Goal: Information Seeking & Learning: Learn about a topic

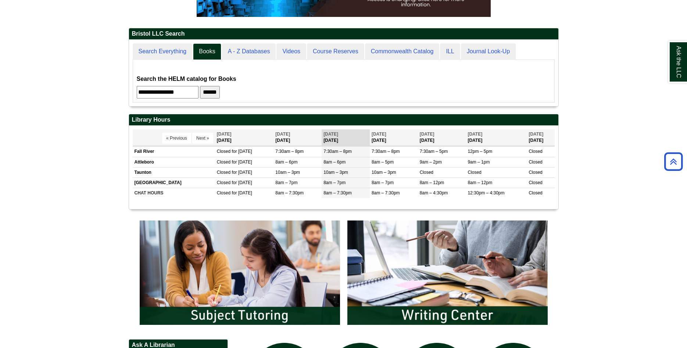
scroll to position [67, 429]
click at [217, 93] on input "******" at bounding box center [210, 92] width 20 height 13
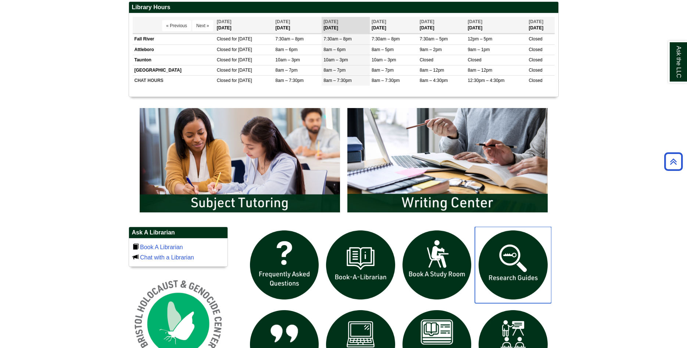
click at [524, 271] on img "slideshow" at bounding box center [513, 265] width 76 height 76
click at [524, 259] on img "slideshow" at bounding box center [513, 265] width 76 height 76
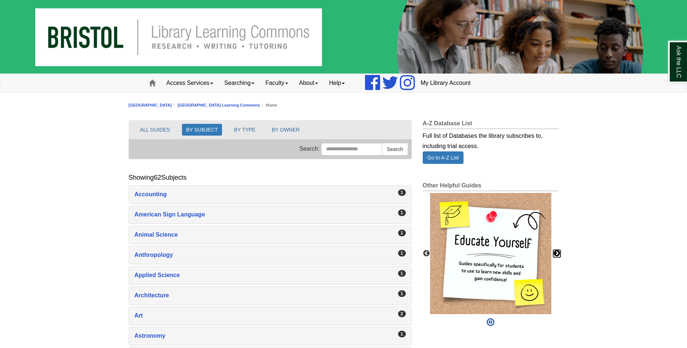
click at [560, 254] on button "Next" at bounding box center [556, 253] width 7 height 7
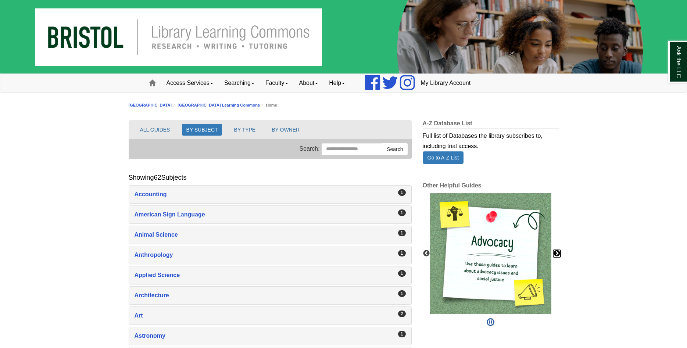
click at [557, 254] on button "Next" at bounding box center [556, 253] width 7 height 7
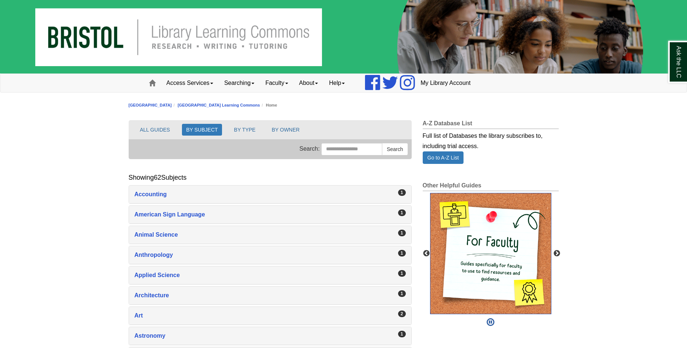
click at [500, 249] on img "slideshow" at bounding box center [490, 253] width 121 height 121
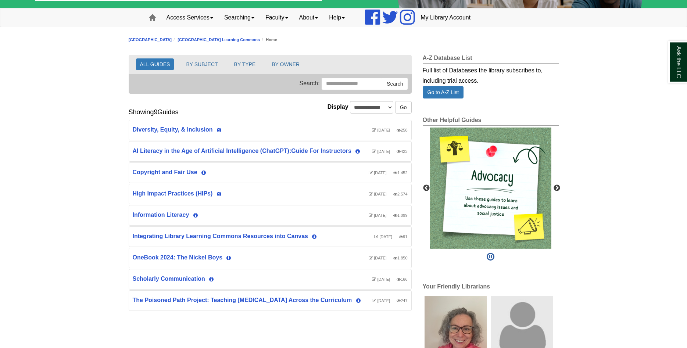
scroll to position [75, 0]
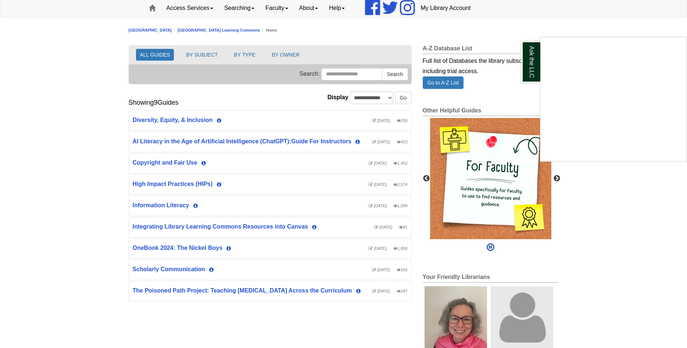
drag, startPoint x: 129, startPoint y: 235, endPoint x: 148, endPoint y: 236, distance: 18.4
click at [148, 236] on div "Ask the LLC" at bounding box center [343, 174] width 687 height 348
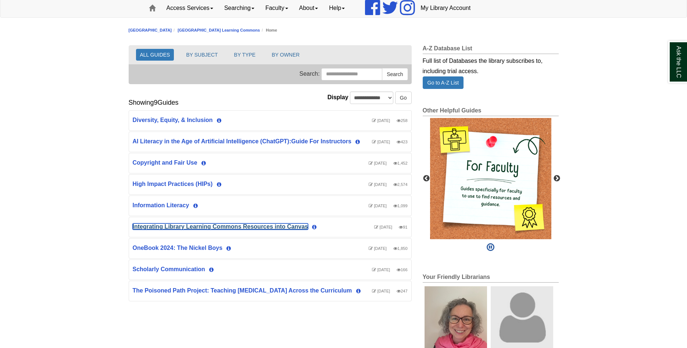
click at [148, 230] on link "Integrating Library Learning Commons Resources into Canvas" at bounding box center [220, 227] width 175 height 6
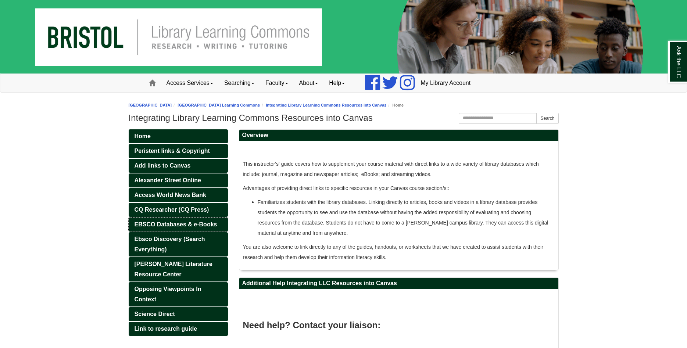
click at [151, 225] on span "EBSCO Databases & e-Books" at bounding box center [176, 224] width 83 height 6
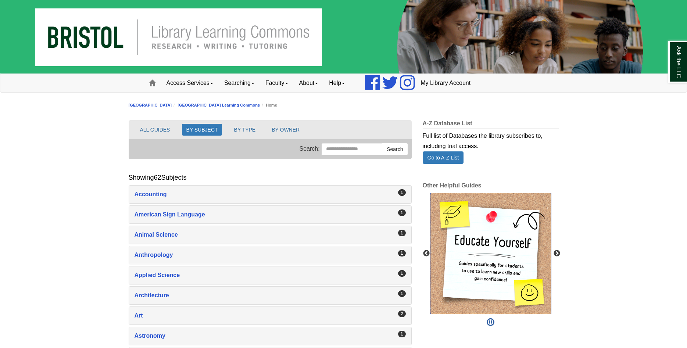
click at [516, 259] on img "slideshow" at bounding box center [490, 253] width 121 height 121
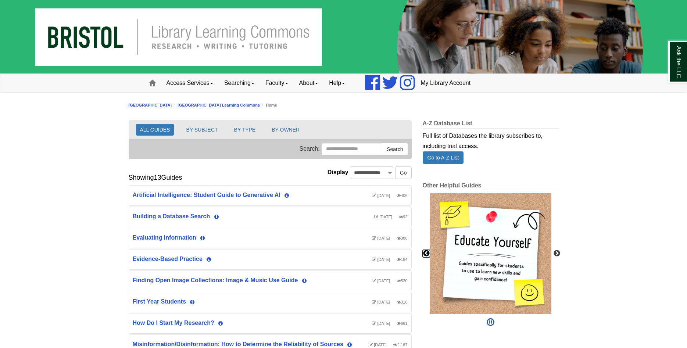
click at [429, 254] on button "Previous" at bounding box center [426, 253] width 7 height 7
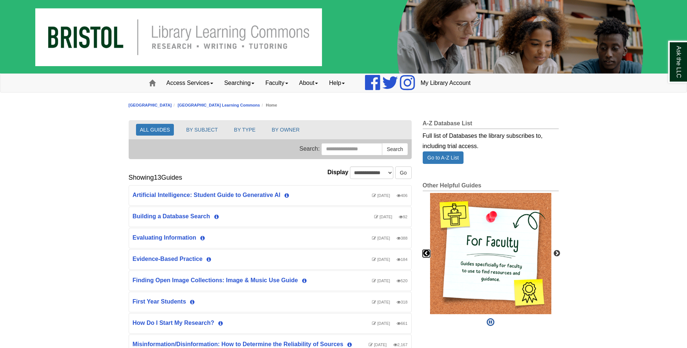
click at [426, 254] on button "Previous" at bounding box center [426, 253] width 7 height 7
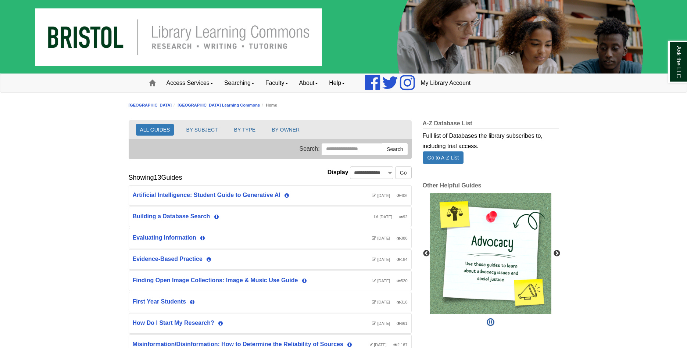
click at [552, 251] on div "Previous Next" at bounding box center [491, 260] width 136 height 139
click at [554, 251] on button "Next" at bounding box center [556, 253] width 7 height 7
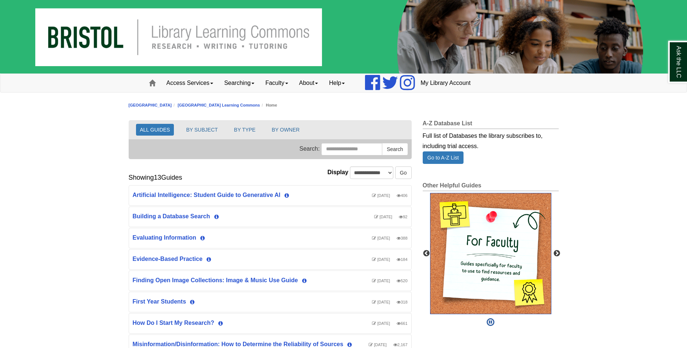
click at [513, 253] on img "slideshow" at bounding box center [490, 253] width 121 height 121
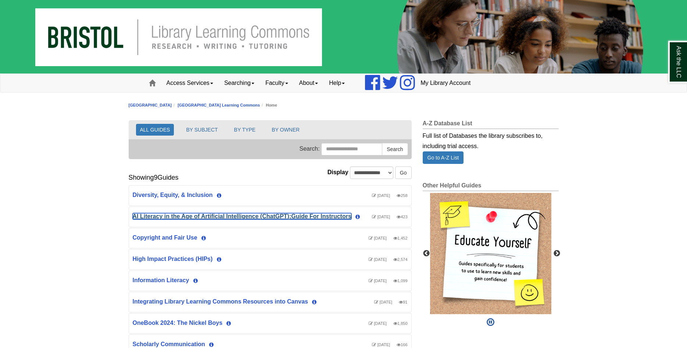
click at [246, 216] on link "AI Literacy in the Age of Artificial Intelligence (ChatGPT):Guide For Instructo…" at bounding box center [242, 216] width 219 height 6
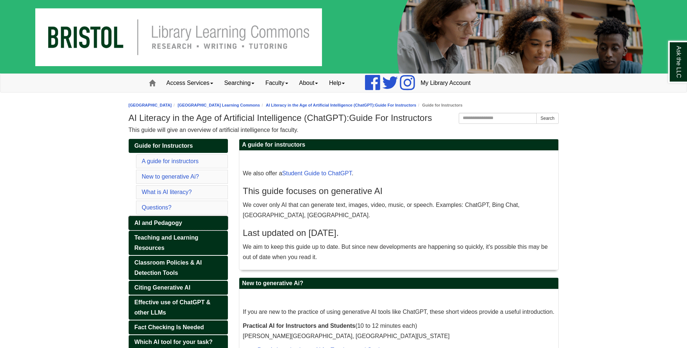
click at [174, 218] on link "AI and Pedagogy" at bounding box center [178, 223] width 99 height 14
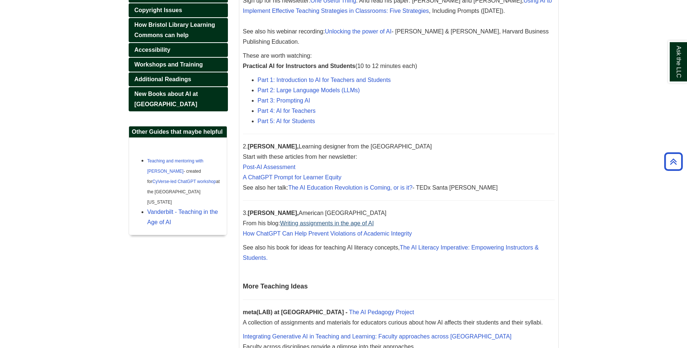
scroll to position [375, 0]
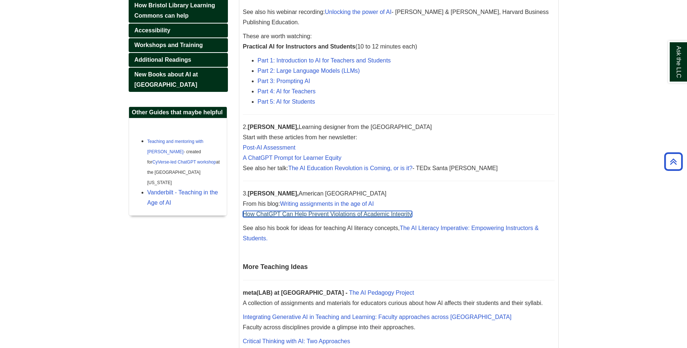
click at [306, 217] on link "How ChatGPT Can Help Prevent Violations of Academic Integrity" at bounding box center [327, 214] width 169 height 6
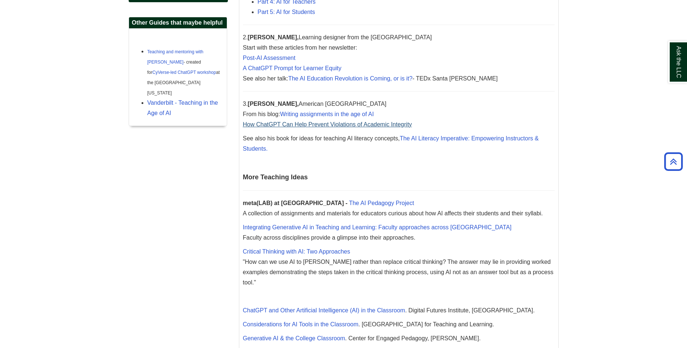
scroll to position [488, 0]
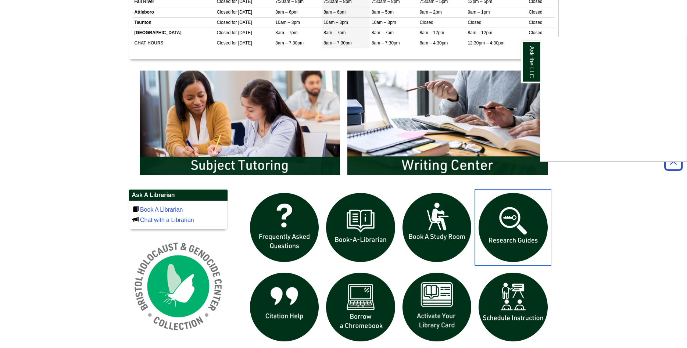
scroll to position [364, 0]
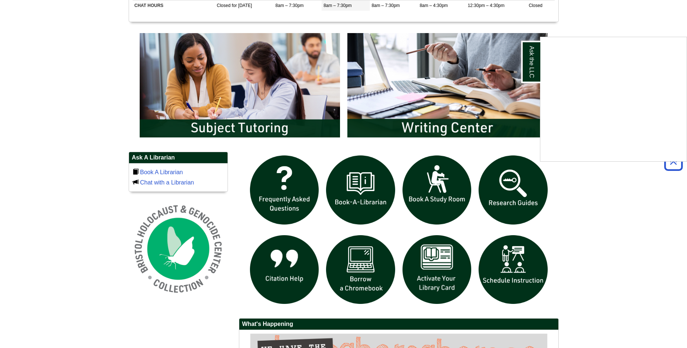
click at [517, 275] on div "Ask the LLC" at bounding box center [343, 174] width 687 height 348
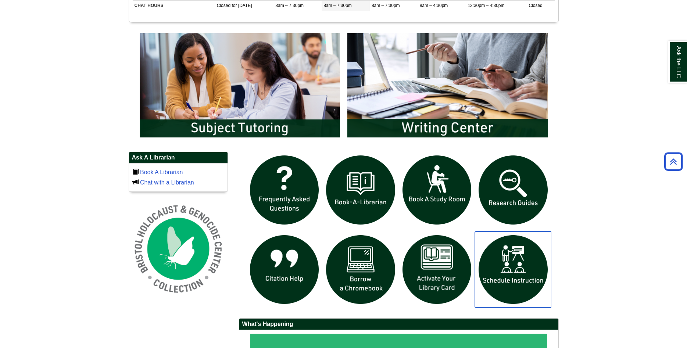
click at [514, 280] on img "slideshow" at bounding box center [513, 270] width 76 height 76
